Goal: Task Accomplishment & Management: Use online tool/utility

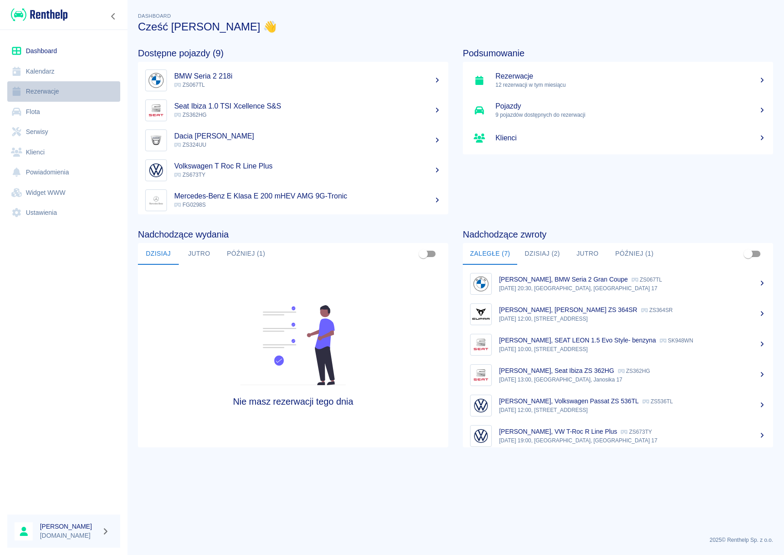
click at [53, 88] on link "Rezerwacje" at bounding box center [63, 91] width 113 height 20
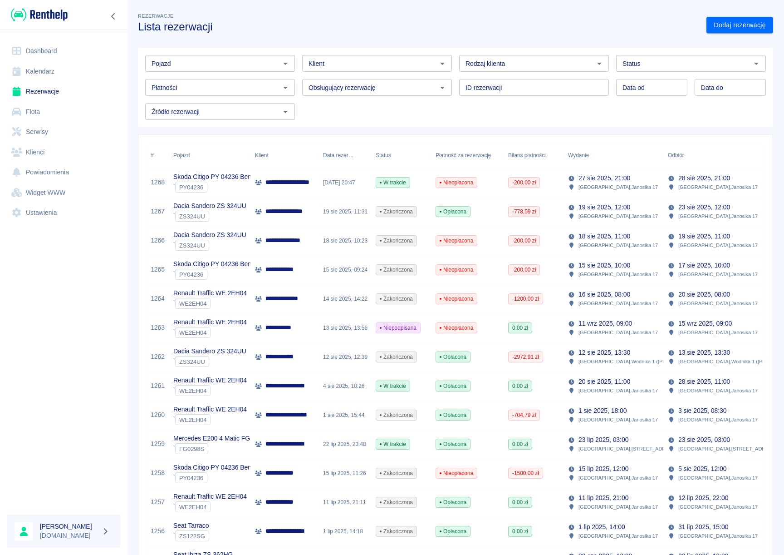
click at [287, 64] on icon "Otwórz" at bounding box center [285, 63] width 11 height 11
click at [264, 77] on li "Renault Traffic WE 2EH04 - WE2EH04" at bounding box center [219, 82] width 148 height 15
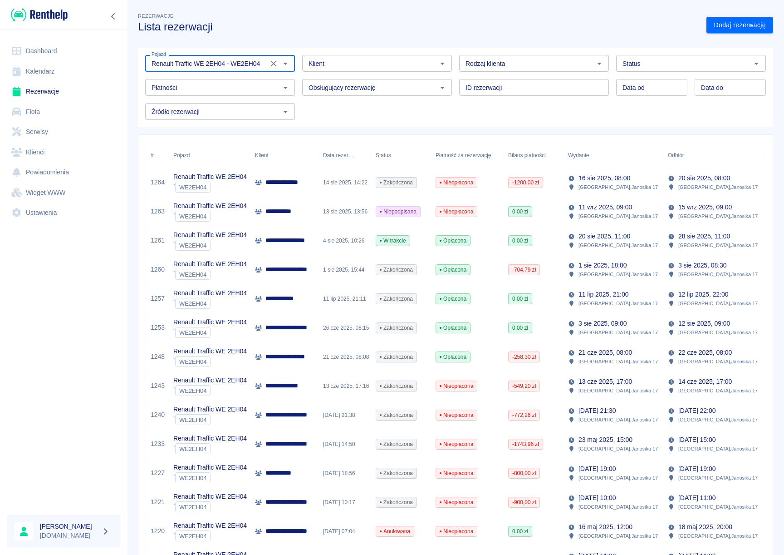
type input "Renault Traffic WE 2EH04 - WE2EH04"
click at [636, 64] on input "Status" at bounding box center [683, 63] width 129 height 11
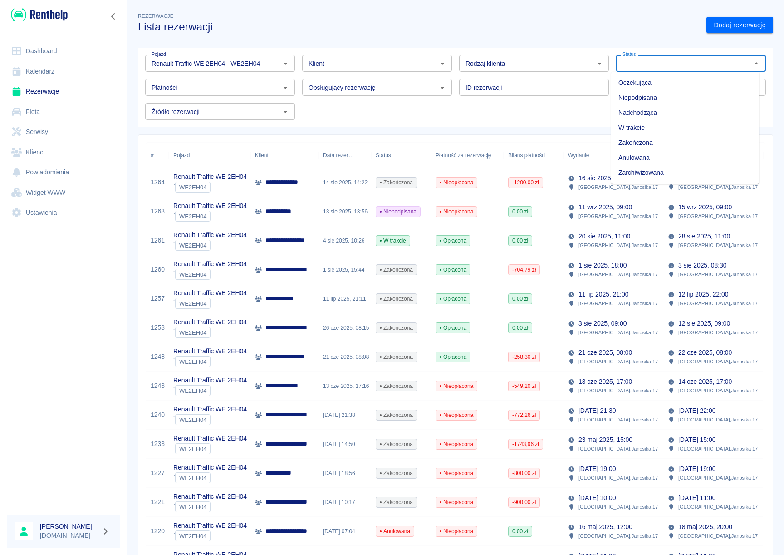
click at [638, 129] on li "W trakcie" at bounding box center [685, 127] width 148 height 15
type input "W trakcie"
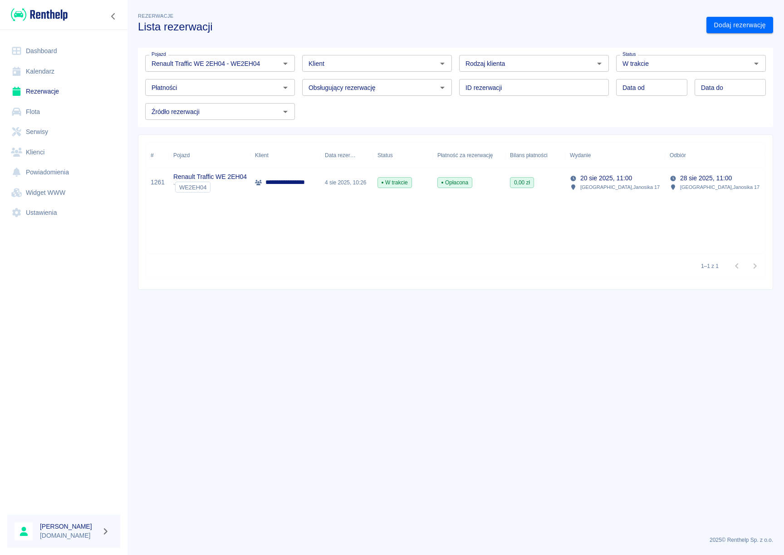
click at [305, 183] on p "**********" at bounding box center [291, 182] width 52 height 10
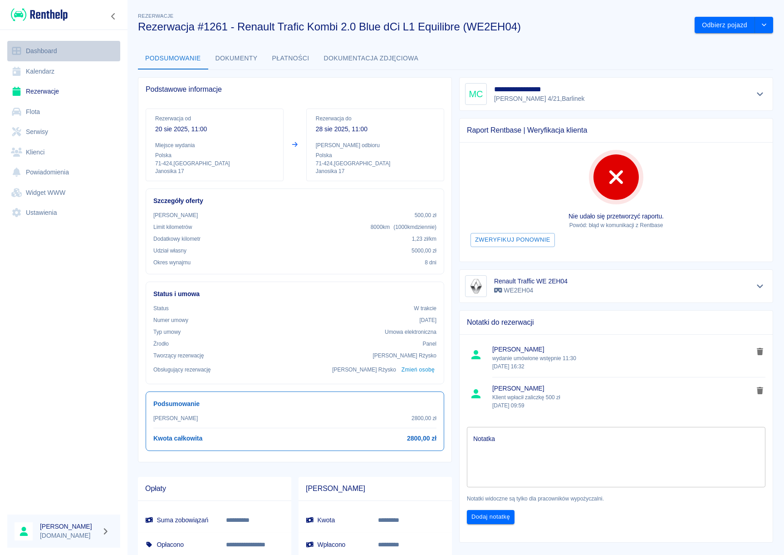
click at [33, 48] on link "Dashboard" at bounding box center [63, 51] width 113 height 20
